Goal: Transaction & Acquisition: Purchase product/service

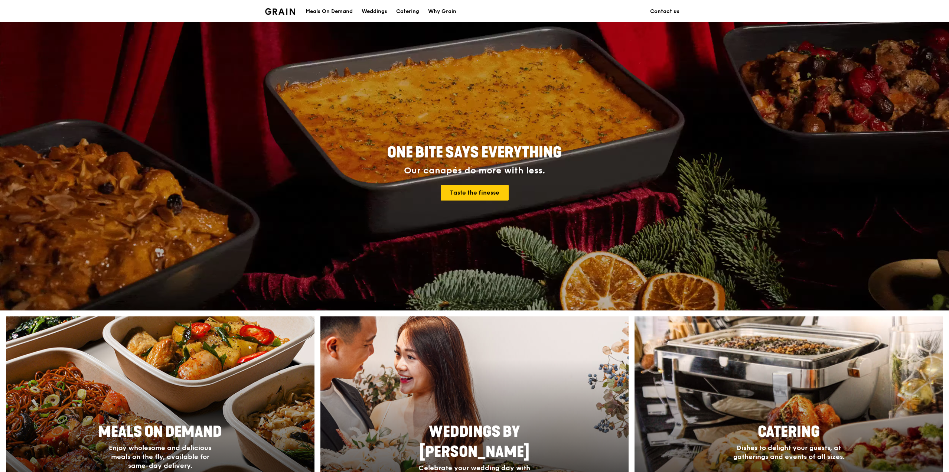
scroll to position [111, 0]
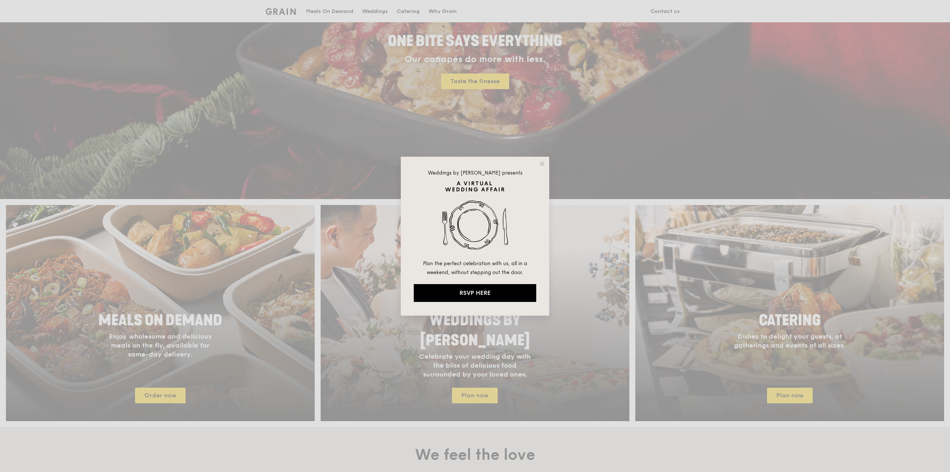
click at [792, 375] on div "Weddings by [PERSON_NAME] presents Plan the perfect celebration with us, all in…" at bounding box center [475, 236] width 950 height 472
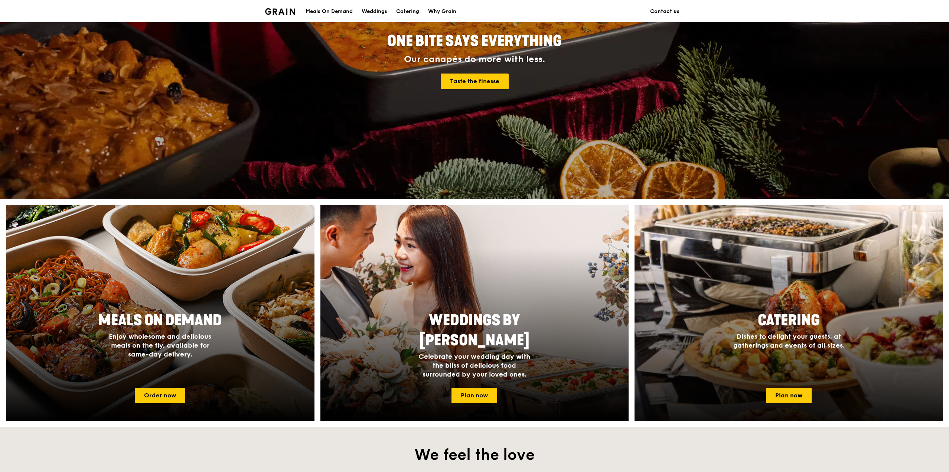
click at [772, 337] on span "Dishes to delight your guests, at gatherings and events of all sizes." at bounding box center [788, 340] width 111 height 17
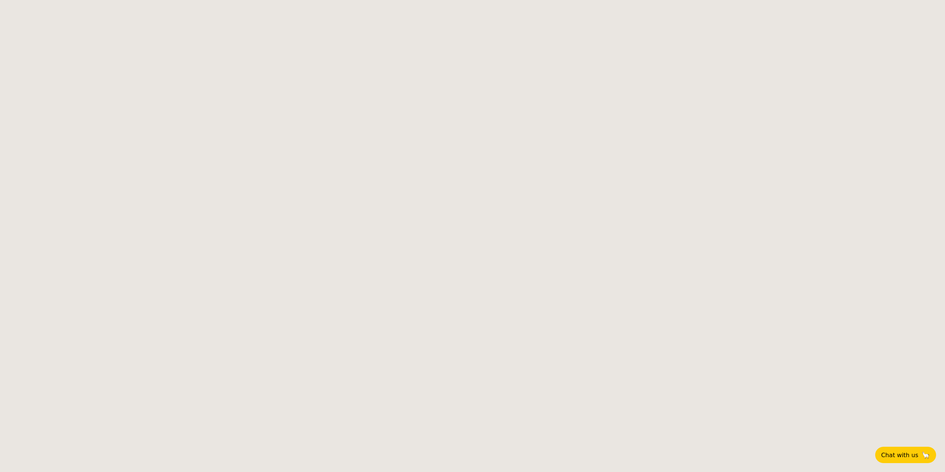
select select
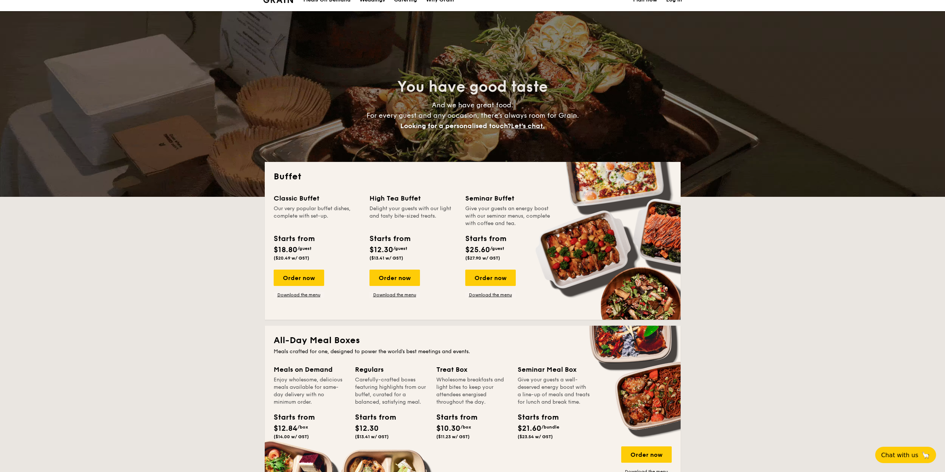
scroll to position [37, 0]
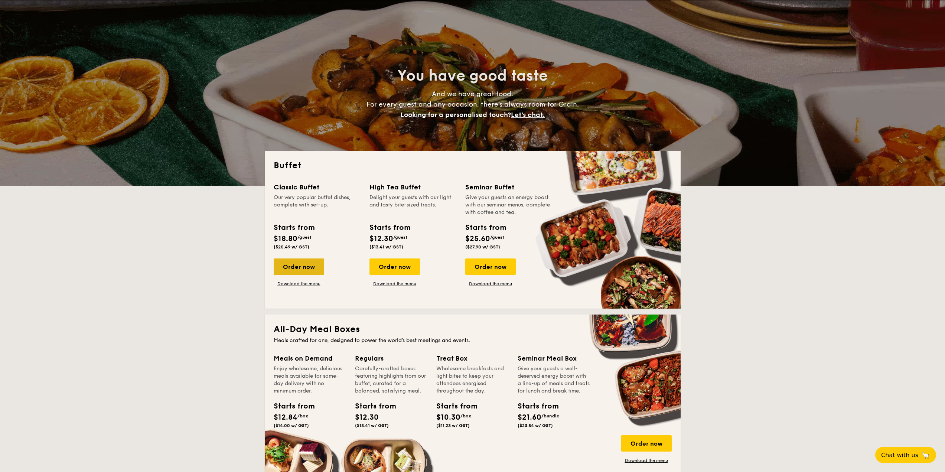
click at [306, 268] on div "Order now" at bounding box center [299, 266] width 50 height 16
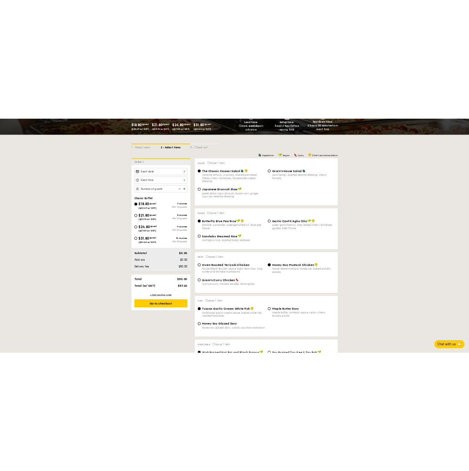
scroll to position [148, 0]
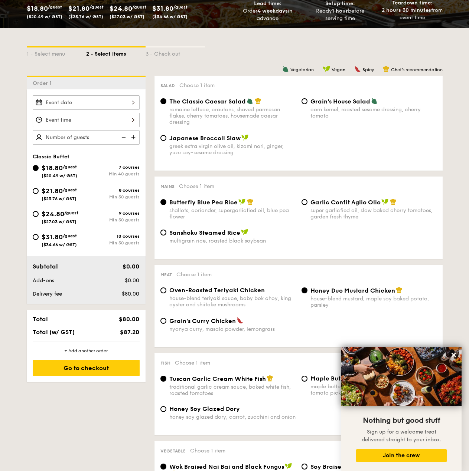
click at [453, 358] on icon at bounding box center [453, 355] width 7 height 7
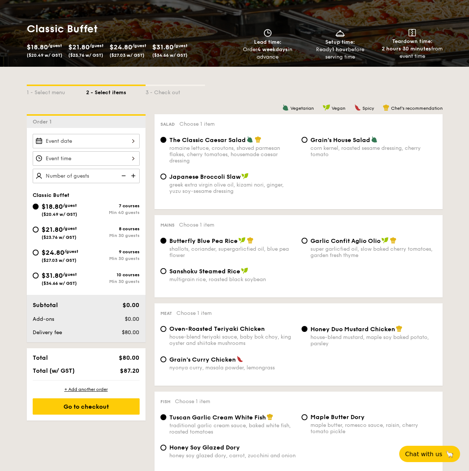
scroll to position [0, 0]
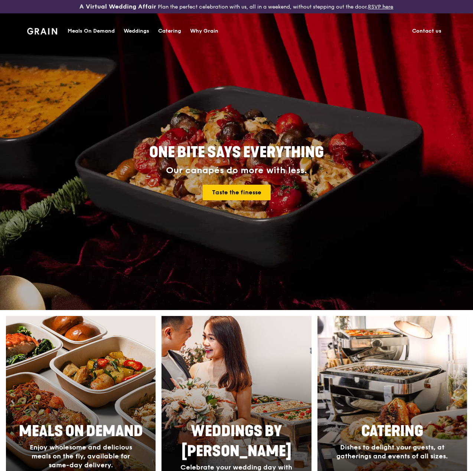
click at [425, 91] on div "ONE BITE SAYS EVERYTHING Our canapés do more with less. Taste the finesse" at bounding box center [237, 173] width 428 height 275
click at [340, 114] on div "ONE BITE SAYS EVERYTHING Our canapés do more with less. Taste the finesse" at bounding box center [236, 173] width 368 height 275
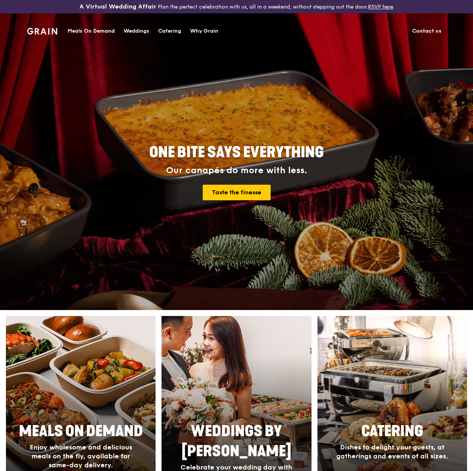
click at [79, 30] on div "Meals On Demand" at bounding box center [91, 31] width 47 height 22
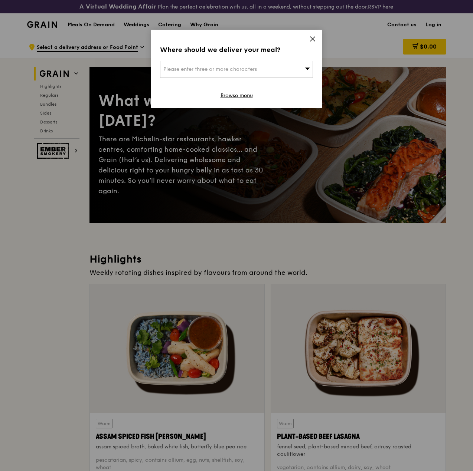
click at [308, 42] on div "Where should we deliver your meal? Please enter three or more characters Browse…" at bounding box center [236, 69] width 171 height 79
click at [288, 68] on div "Please enter three or more characters" at bounding box center [236, 69] width 153 height 17
click at [313, 40] on icon at bounding box center [312, 39] width 7 height 7
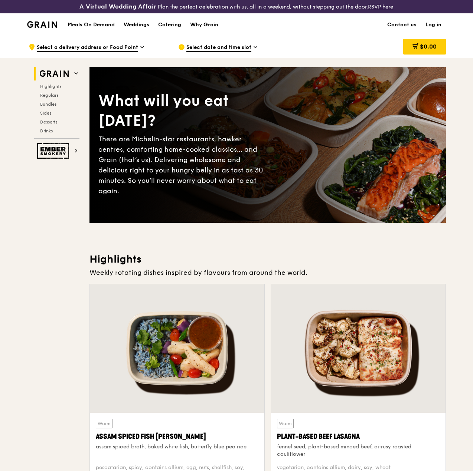
click at [82, 29] on h1 "Meals On Demand" at bounding box center [91, 24] width 47 height 7
click at [159, 28] on div "Catering" at bounding box center [169, 25] width 23 height 22
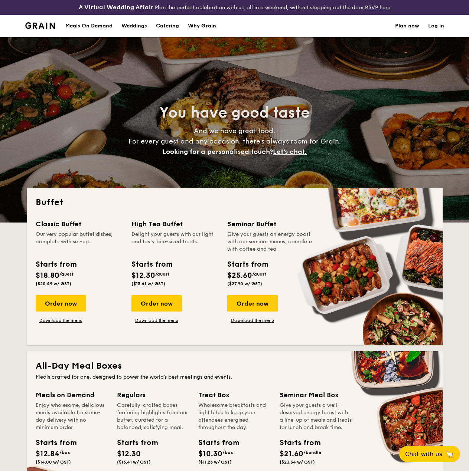
select select
click at [56, 324] on link "Download the menu" at bounding box center [61, 321] width 50 height 6
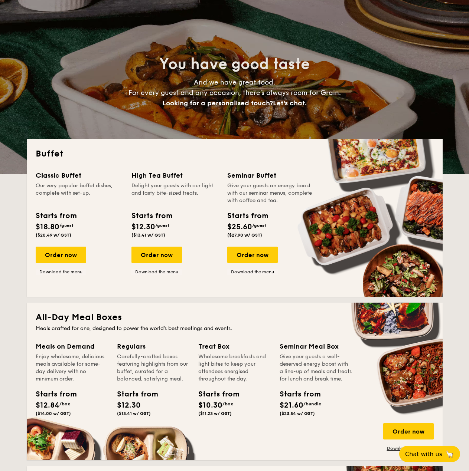
scroll to position [111, 0]
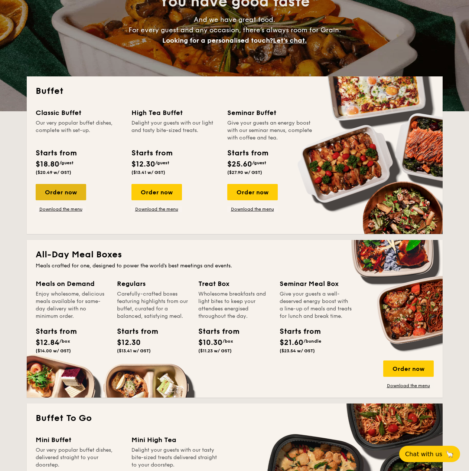
click at [62, 200] on div "Order now" at bounding box center [61, 192] width 50 height 16
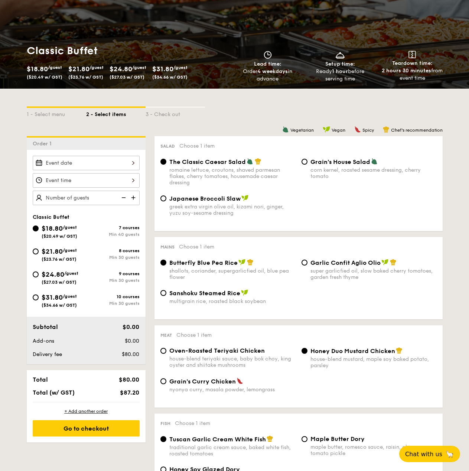
scroll to position [148, 0]
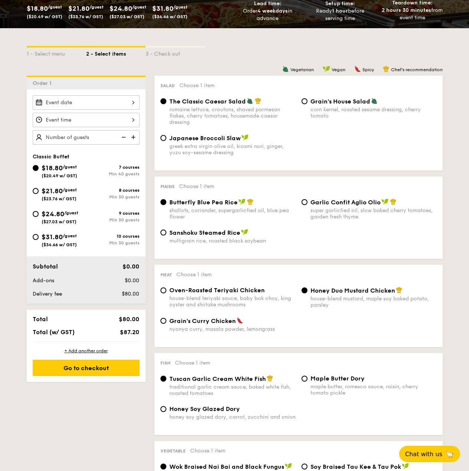
click at [196, 206] on span "Butterfly Blue Pea Rice" at bounding box center [203, 202] width 68 height 7
click at [166, 205] on input "Butterfly Blue Pea Rice shallots, coriander, supergarlicfied oil, blue pea flow…" at bounding box center [163, 202] width 6 height 6
click at [212, 294] on span "Oven-Roasted Teriyaki Chicken" at bounding box center [216, 290] width 95 height 7
click at [166, 294] on input "Oven-Roasted Teriyaki Chicken house-blend teriyaki sauce, baby bok choy, king o…" at bounding box center [163, 291] width 6 height 6
radio input "true"
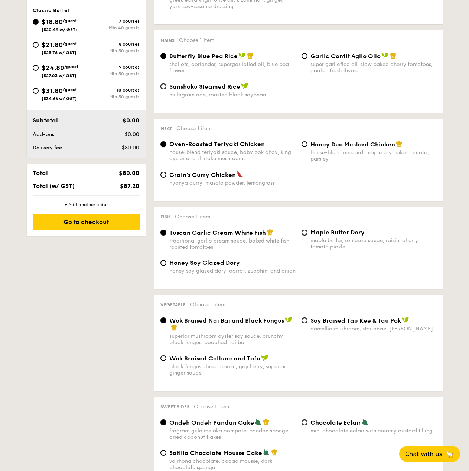
scroll to position [297, 0]
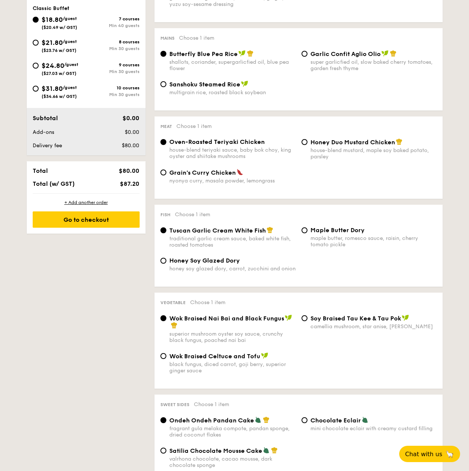
click at [236, 264] on span "Honey Soy Glazed Dory" at bounding box center [204, 260] width 71 height 7
click at [166, 264] on input "Honey Soy Glazed Dory honey soy glazed dory, carrot, zucchini and onion" at bounding box center [163, 261] width 6 height 6
radio input "true"
click at [334, 234] on span "Maple Butter Dory" at bounding box center [337, 230] width 54 height 7
click at [307, 234] on input "Maple Butter Dory maple butter, romesco sauce, raisin, cherry tomato pickle" at bounding box center [304, 231] width 6 height 6
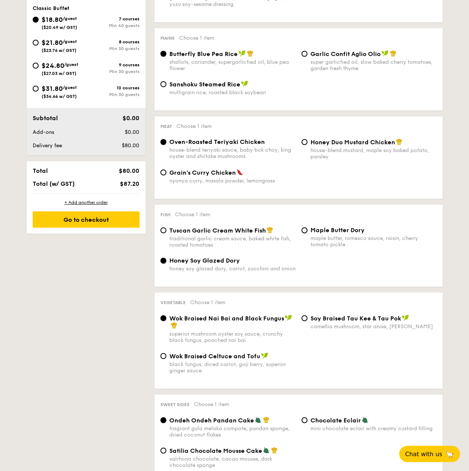
radio input "true"
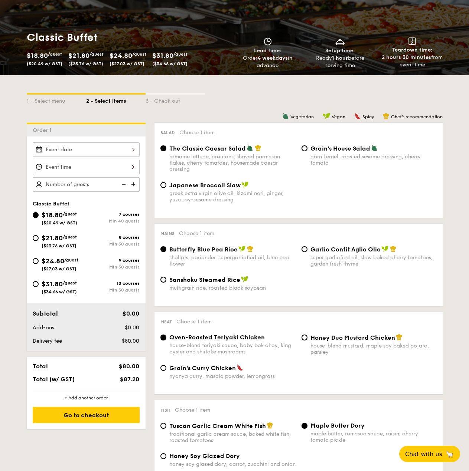
scroll to position [111, 0]
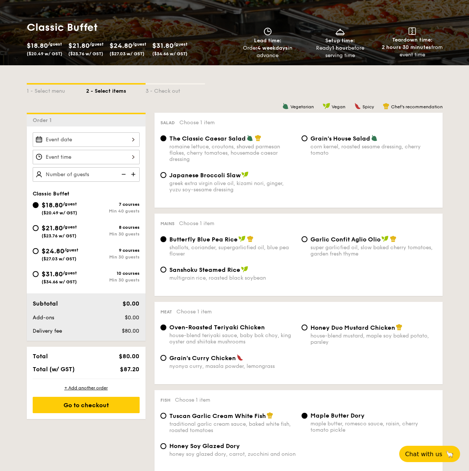
click at [62, 232] on span "$21.80" at bounding box center [52, 228] width 21 height 8
click at [39, 231] on input "$21.80 /guest ($23.76 w/ GST) 8 courses Min 30 guests" at bounding box center [36, 228] width 6 height 6
radio input "true"
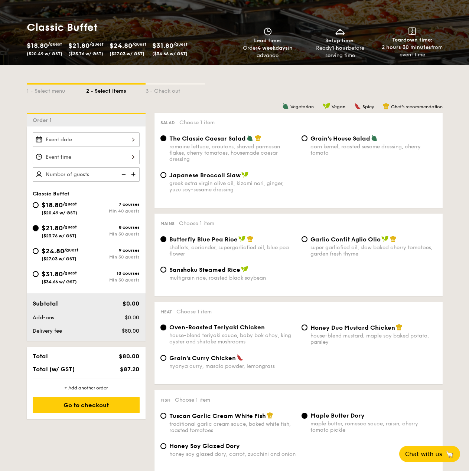
radio input "false"
radio input "true"
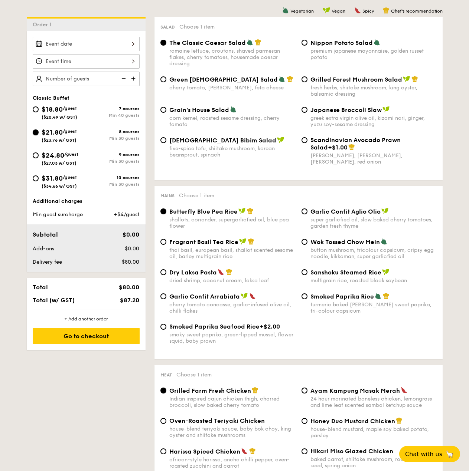
scroll to position [223, 0]
